Goal: Navigation & Orientation: Find specific page/section

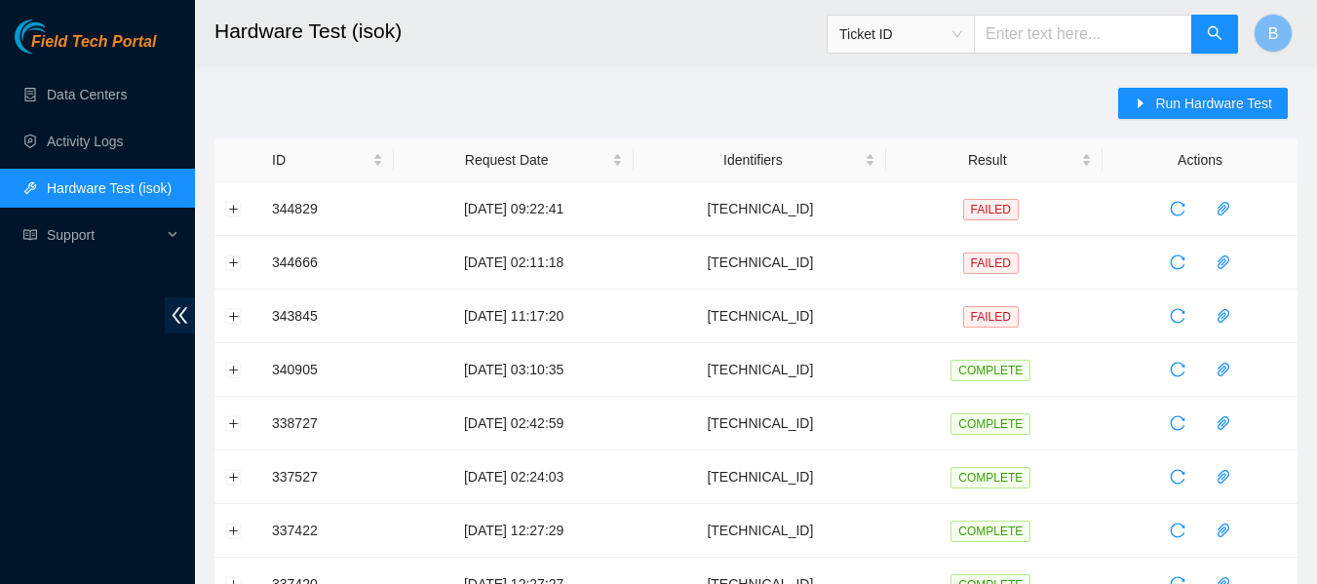
click at [645, 65] on header "Hardware Test (isok) Ticket ID B" at bounding box center [853, 33] width 1317 height 67
click at [67, 95] on link "Data Centers" at bounding box center [87, 95] width 80 height 16
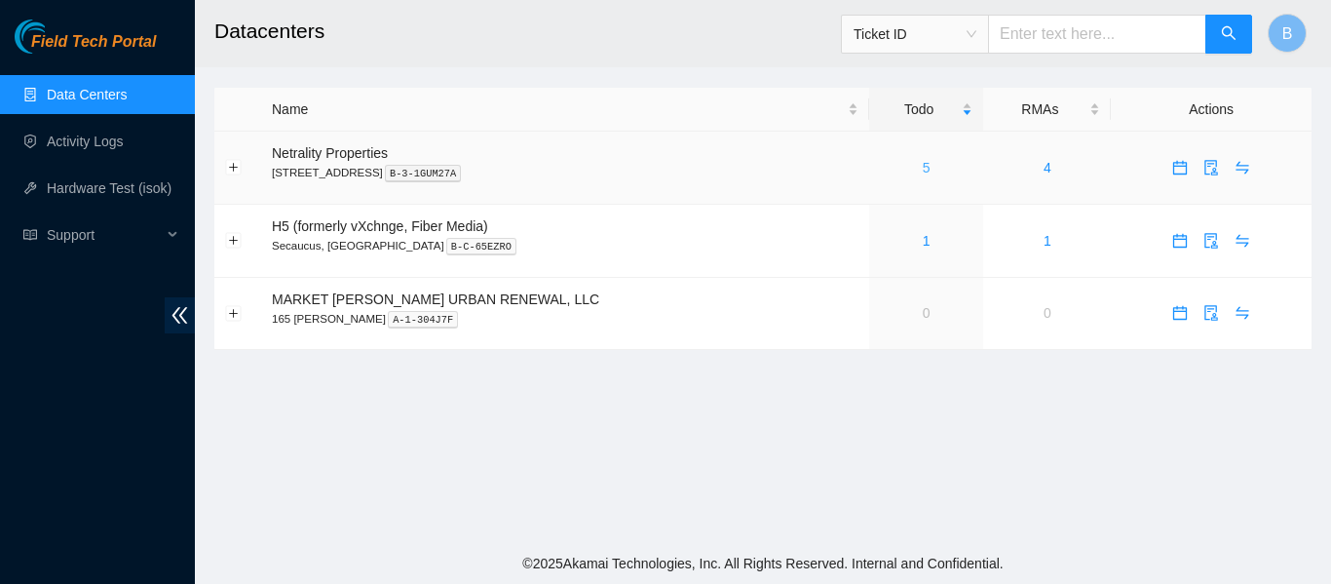
click at [923, 167] on link "5" at bounding box center [927, 168] width 8 height 16
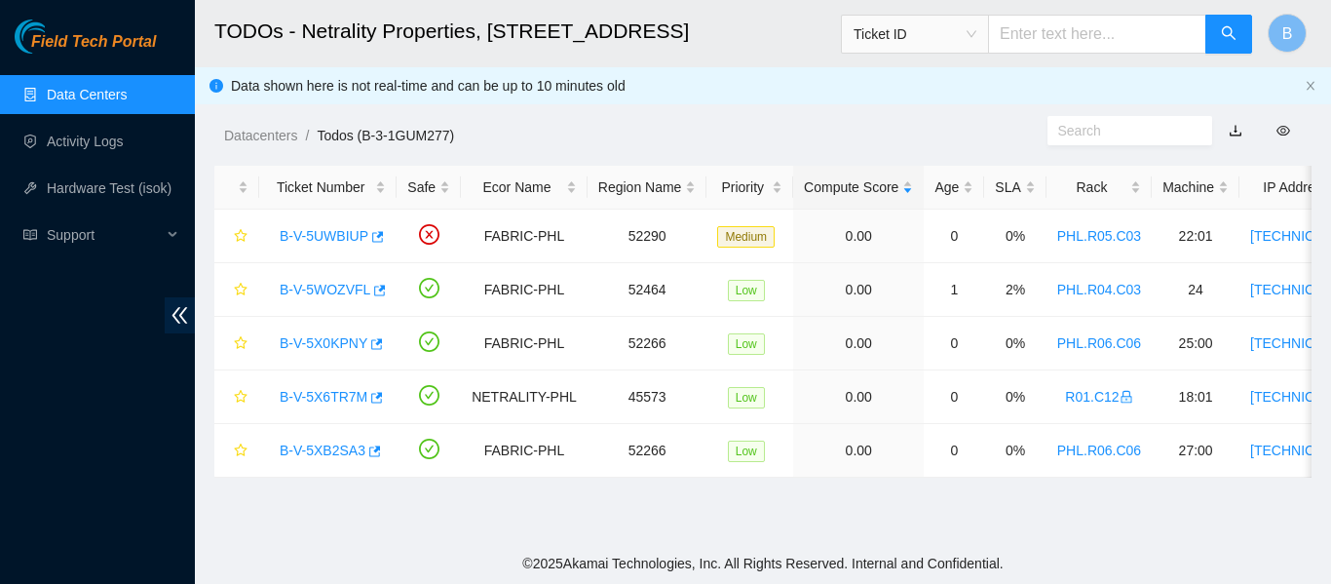
click at [784, 97] on div "Datacenters / Todos (B-3-1GUM277) /" at bounding box center [621, 91] width 853 height 109
click at [699, 126] on ol "Datacenters / Todos (B-3-1GUM277) /" at bounding box center [635, 135] width 823 height 21
click at [723, 121] on div "Datacenters / Todos (B-3-1GUM277) /" at bounding box center [621, 91] width 853 height 109
click at [659, 158] on main "TODOs - Netrality Properties, [STREET_ADDRESS] Ticket ID B Data shown here is n…" at bounding box center [763, 271] width 1136 height 543
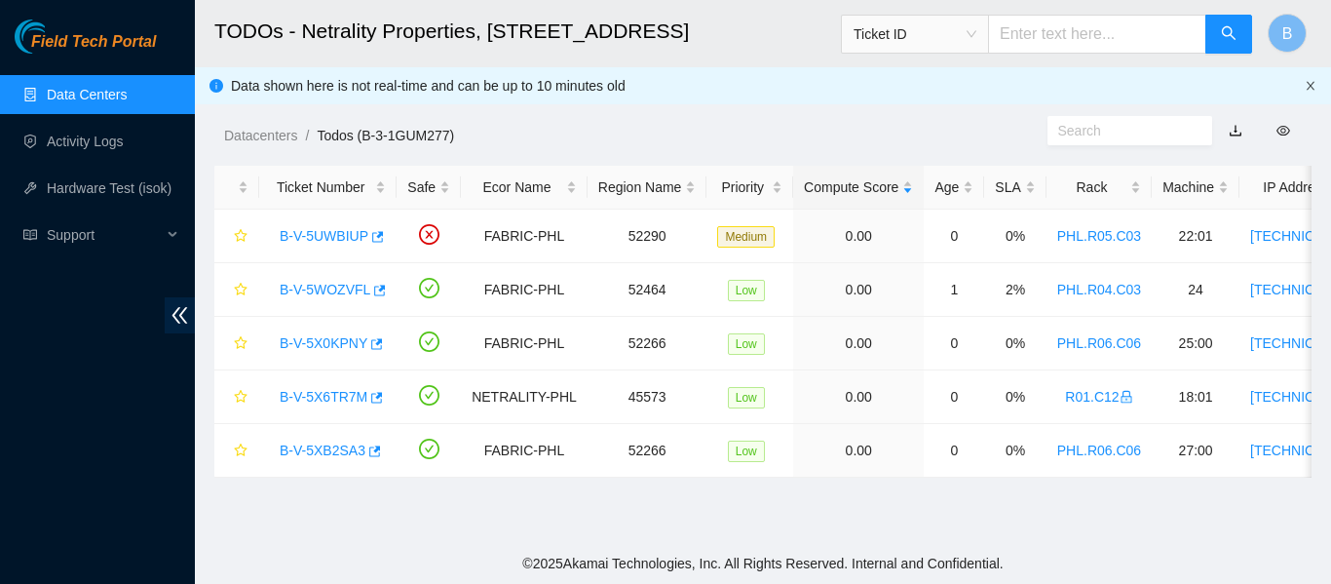
click at [1308, 87] on icon "close" at bounding box center [1311, 86] width 12 height 12
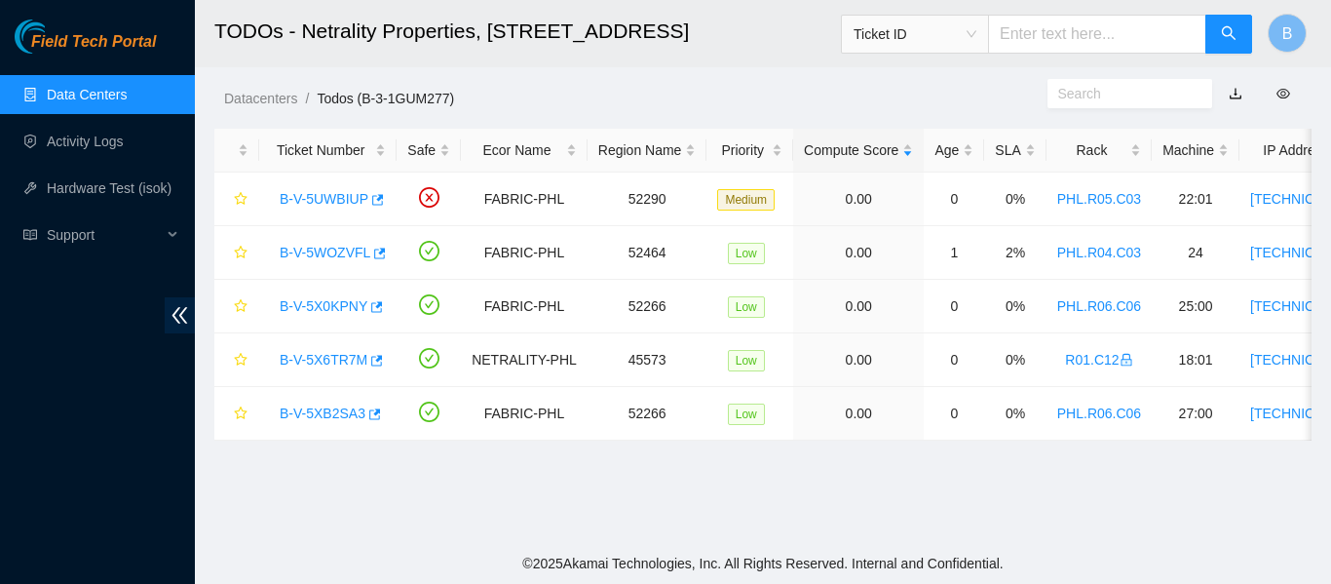
click at [628, 100] on ol "Datacenters / Todos (B-3-1GUM277) /" at bounding box center [635, 98] width 823 height 21
click at [648, 76] on div "Datacenters / Todos (B-3-1GUM277) /" at bounding box center [621, 54] width 853 height 109
click at [765, 97] on ol "Datacenters / Todos (B-3-1GUM277) /" at bounding box center [635, 98] width 823 height 21
click at [736, 102] on ol "Datacenters / Todos (B-3-1GUM277) /" at bounding box center [635, 98] width 823 height 21
click at [973, 72] on div "Datacenters / Todos (B-3-1GUM277) /" at bounding box center [621, 54] width 853 height 109
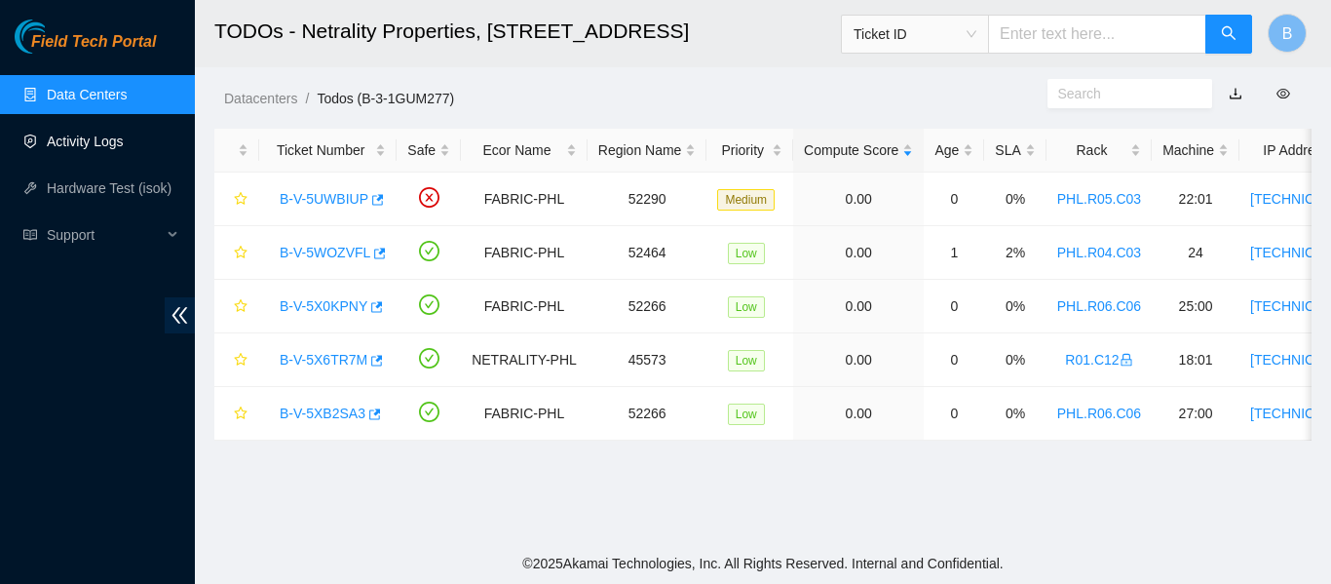
click at [70, 134] on link "Activity Logs" at bounding box center [85, 142] width 77 height 16
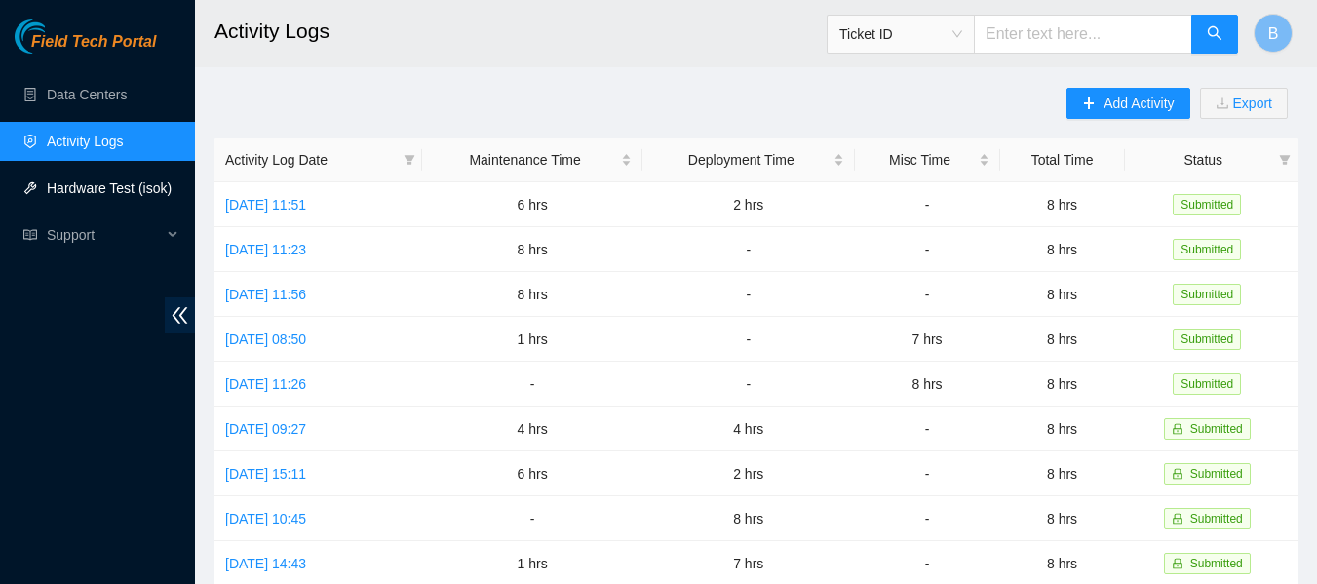
click at [125, 189] on link "Hardware Test (isok)" at bounding box center [109, 188] width 125 height 16
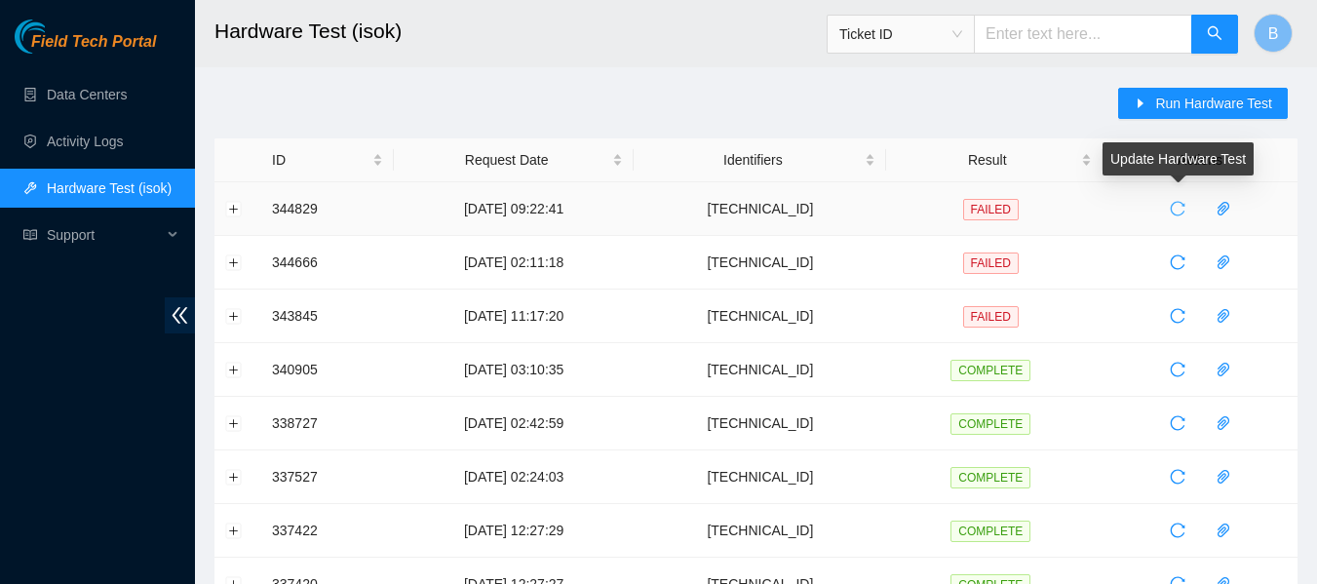
click at [1175, 209] on icon "reload" at bounding box center [1177, 209] width 16 height 16
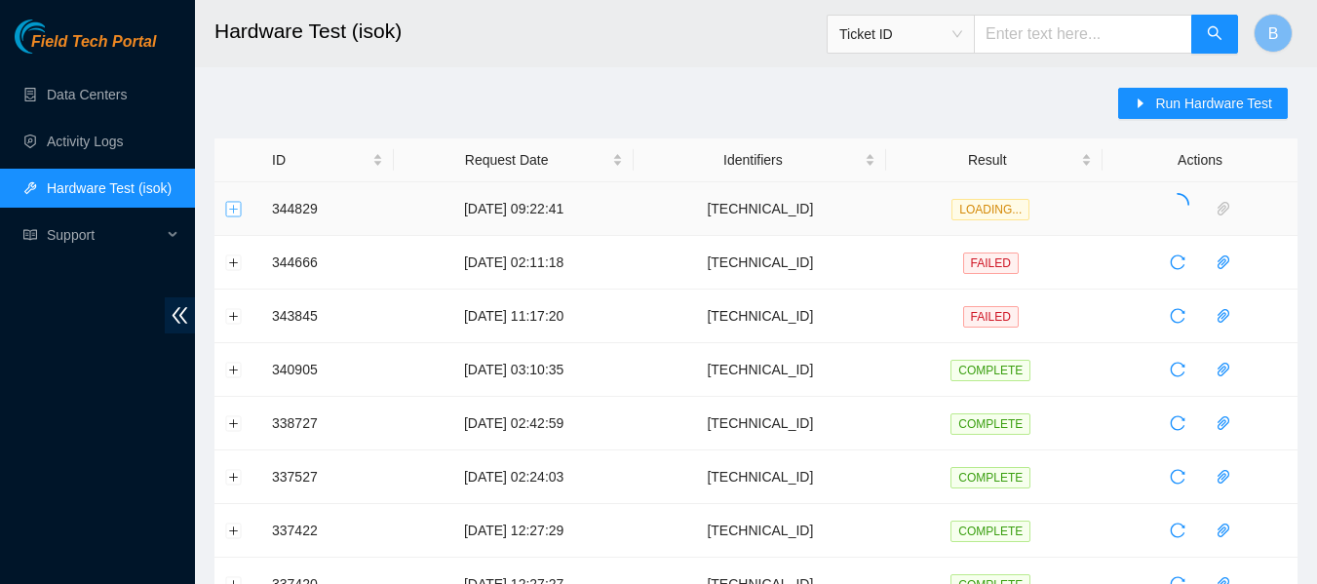
click at [234, 205] on button "Expand row" at bounding box center [234, 209] width 16 height 16
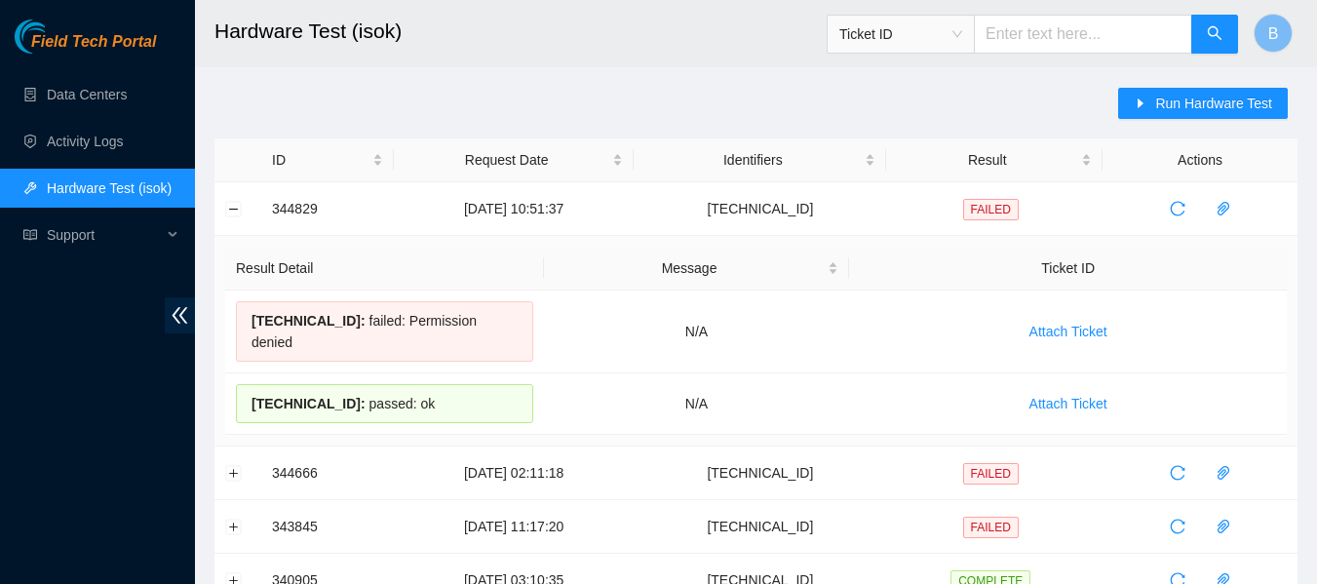
click at [644, 59] on h2 "Hardware Test (isok)" at bounding box center [661, 31] width 895 height 62
click at [232, 207] on button "Collapse row" at bounding box center [234, 209] width 16 height 16
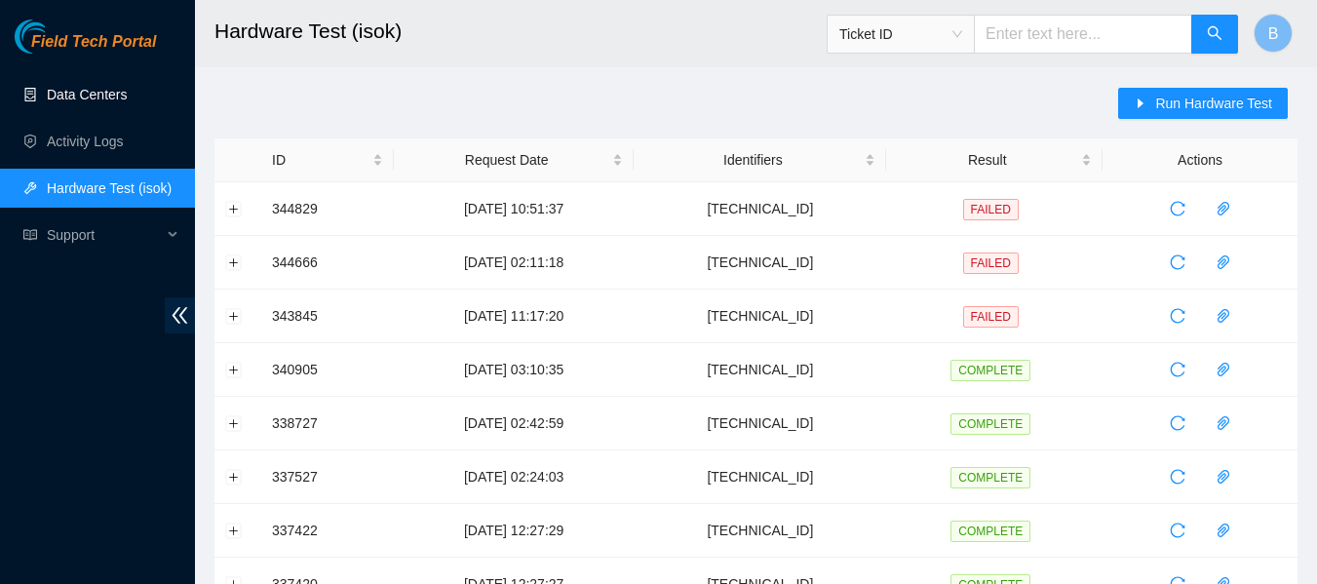
click at [103, 87] on link "Data Centers" at bounding box center [87, 95] width 80 height 16
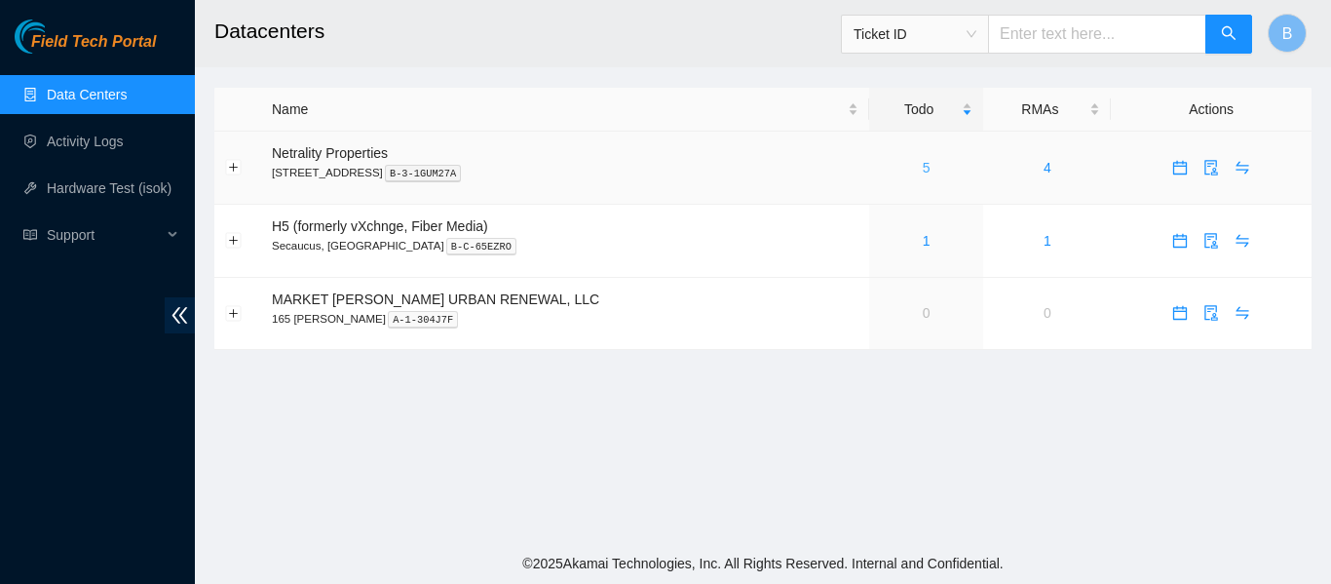
click at [923, 170] on link "5" at bounding box center [927, 168] width 8 height 16
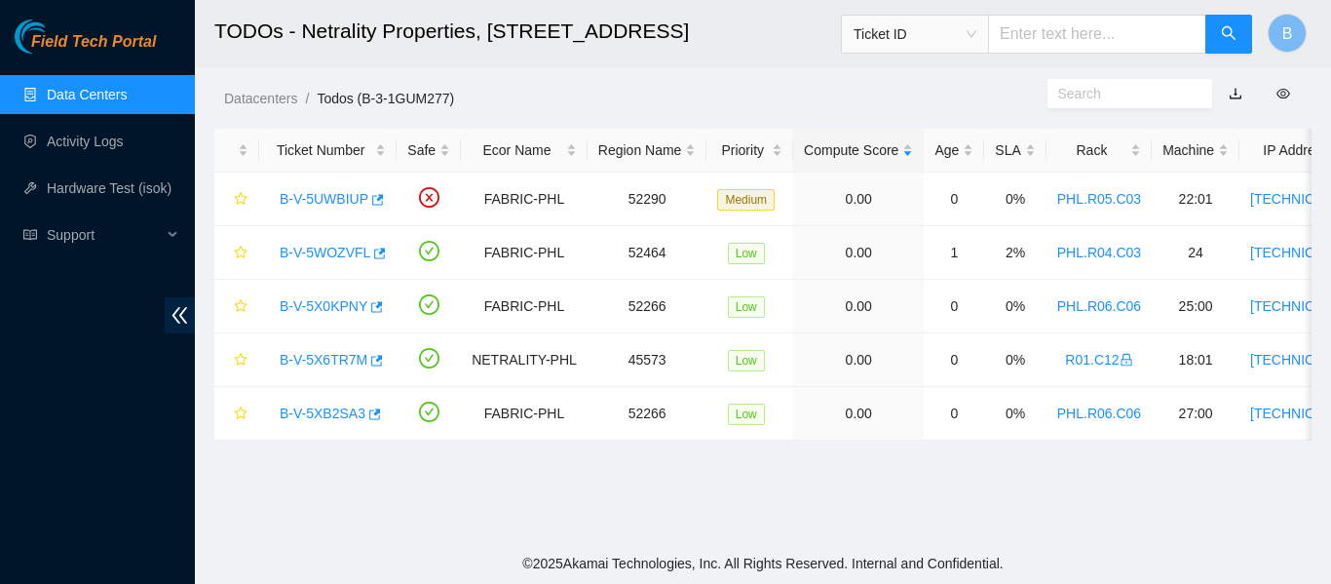
click at [621, 101] on ol "Datacenters / Todos (B-3-1GUM277) /" at bounding box center [635, 98] width 823 height 21
click at [499, 77] on div "Datacenters / Todos (B-3-1GUM277) /" at bounding box center [621, 54] width 853 height 109
